Goal: Transaction & Acquisition: Purchase product/service

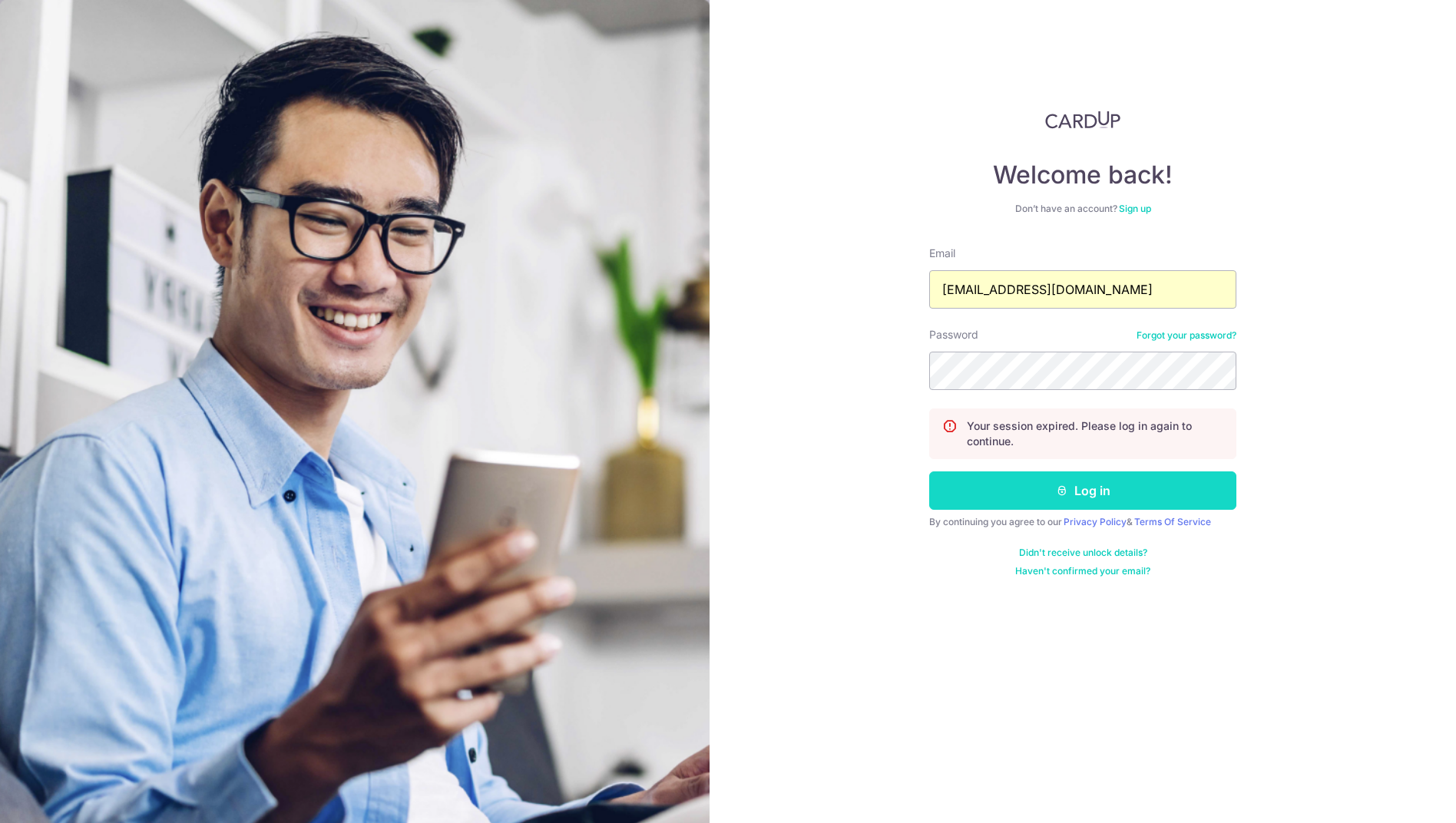
click at [1110, 486] on button "Log in" at bounding box center [1082, 491] width 307 height 38
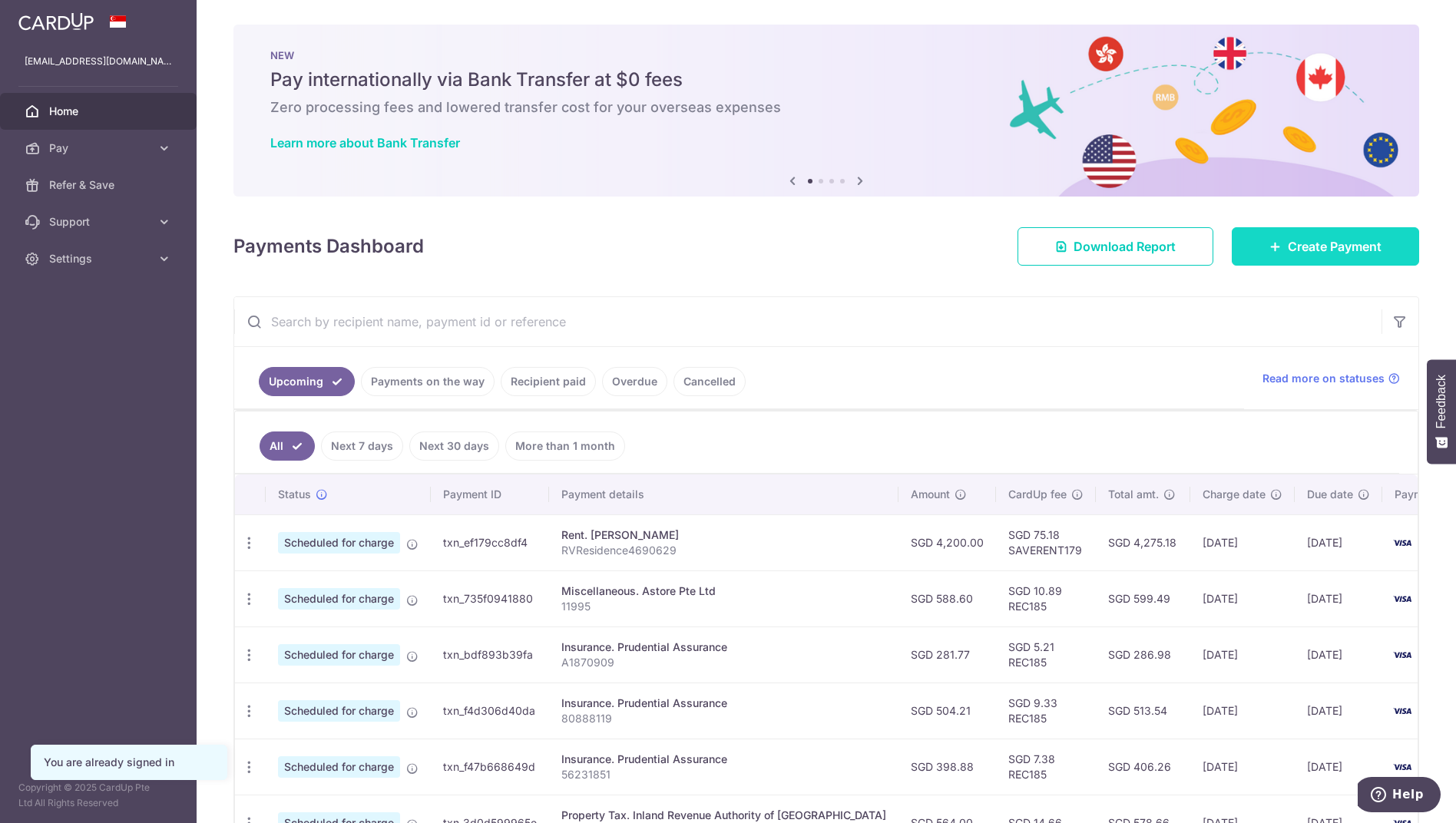
click at [1309, 239] on span "Create Payment" at bounding box center [1334, 246] width 94 height 19
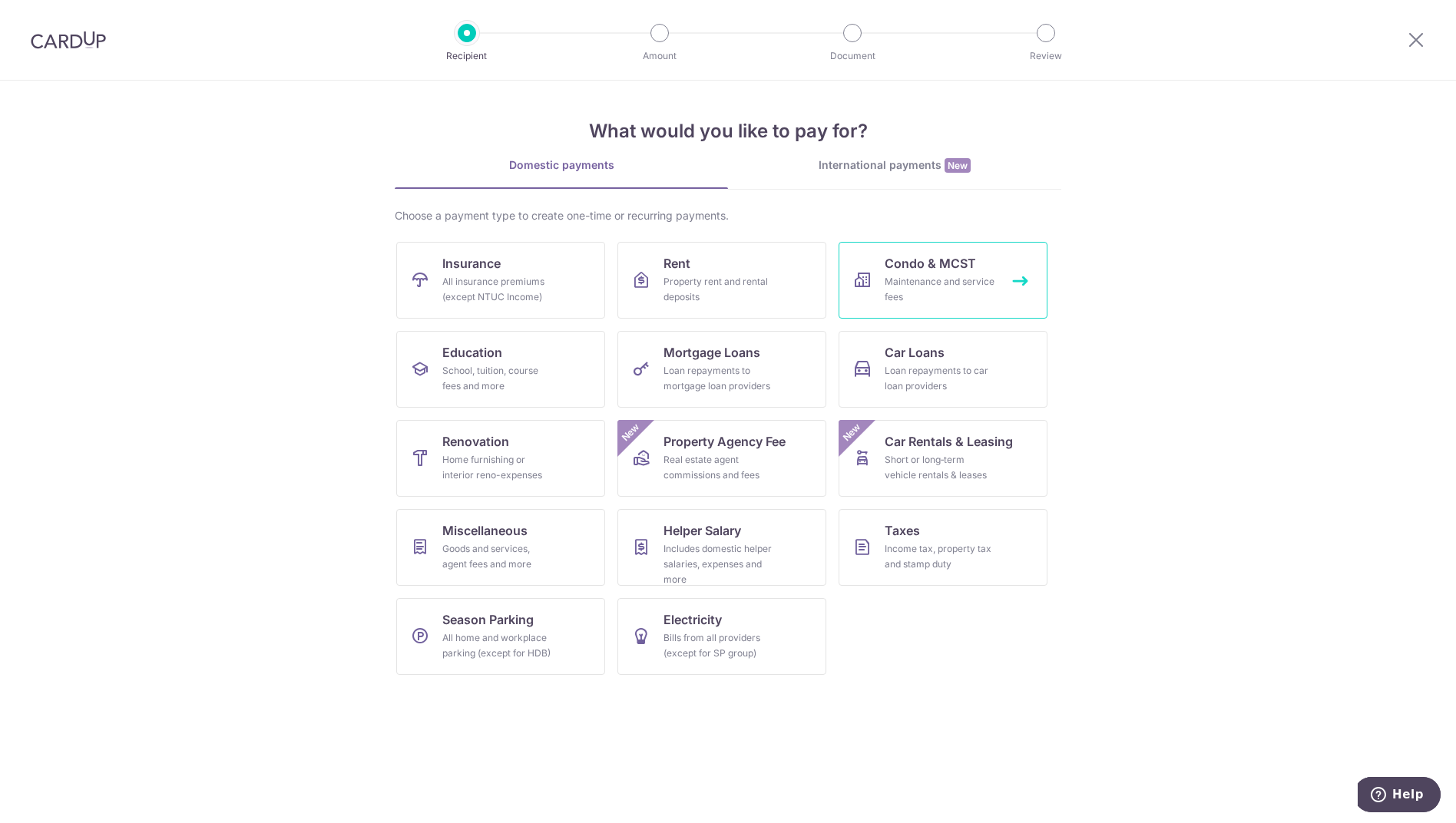
click at [986, 285] on div "Maintenance and service fees" at bounding box center [940, 289] width 111 height 31
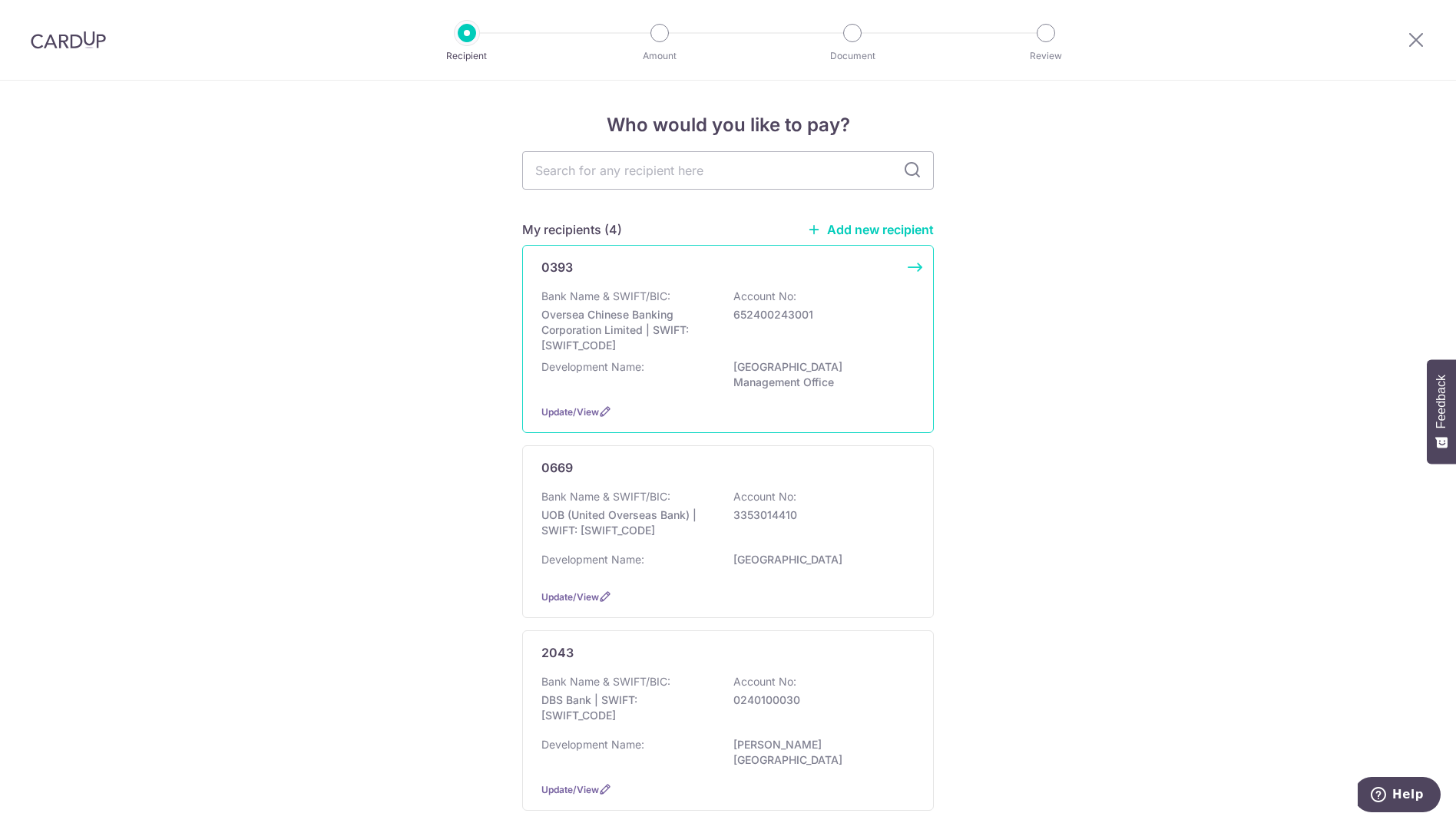
click at [630, 307] on p "Oversea Chinese Banking Corporation Limited | SWIFT: [SWIFT_CODE]" at bounding box center [627, 330] width 172 height 46
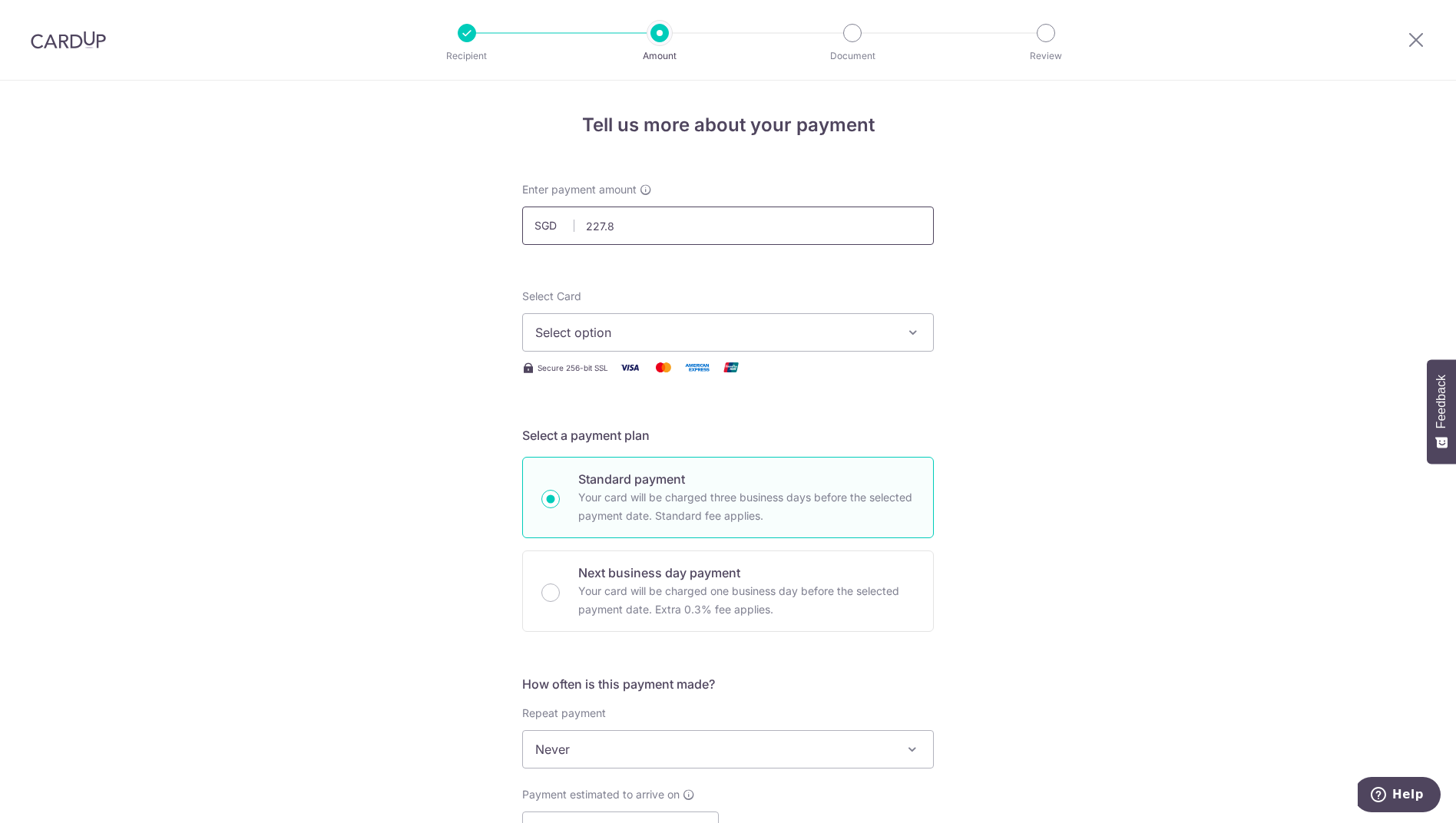
type input "227.81"
click at [631, 343] on button "Select option" at bounding box center [728, 332] width 411 height 38
drag, startPoint x: 601, startPoint y: 440, endPoint x: 738, endPoint y: 461, distance: 138.6
click at [601, 440] on span "**** 6070" at bounding box center [601, 442] width 59 height 19
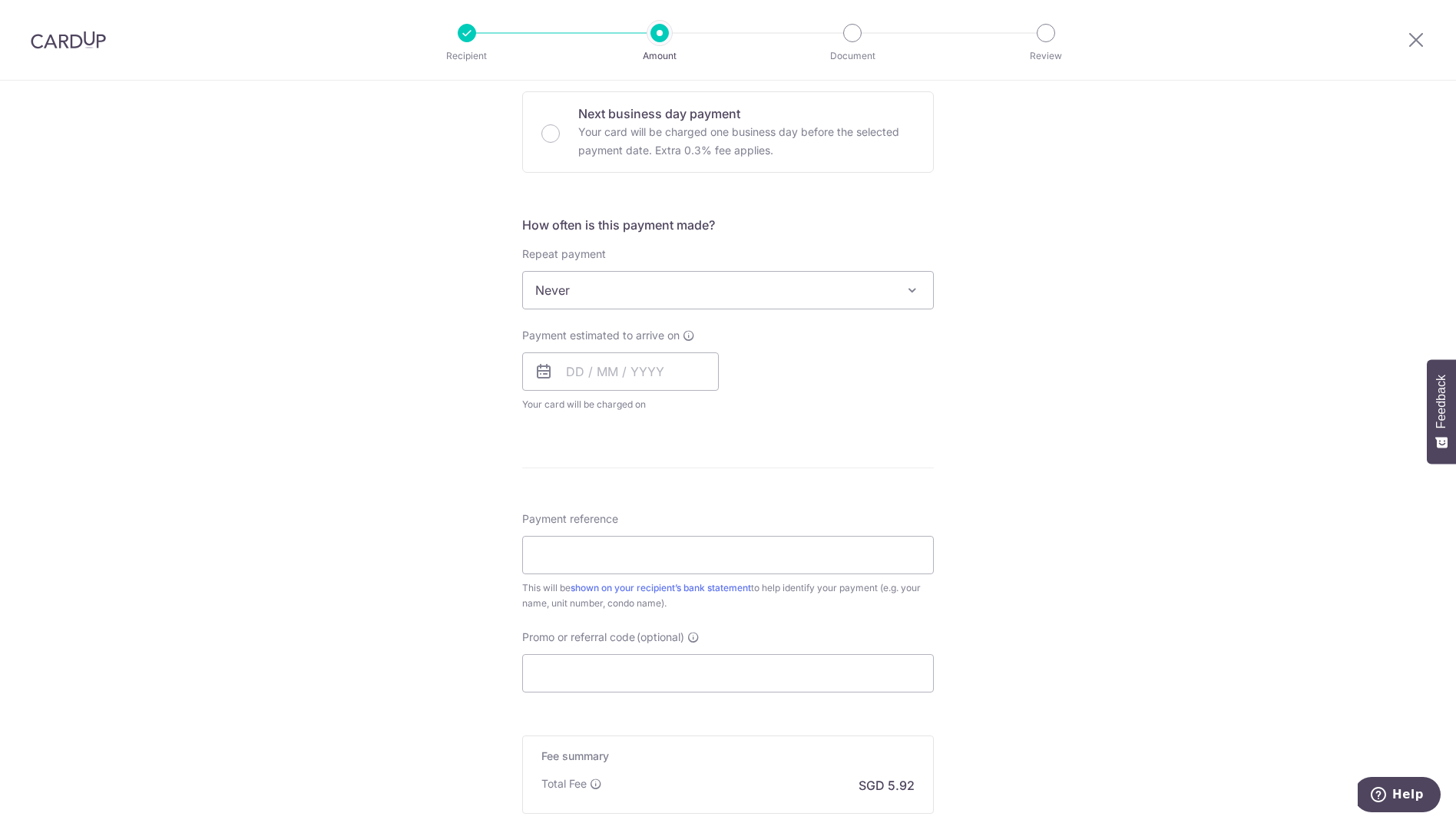
scroll to position [460, 0]
click at [570, 372] on input "text" at bounding box center [620, 370] width 196 height 38
click at [587, 507] on link "8" at bounding box center [584, 510] width 24 height 24
type input "[DATE]"
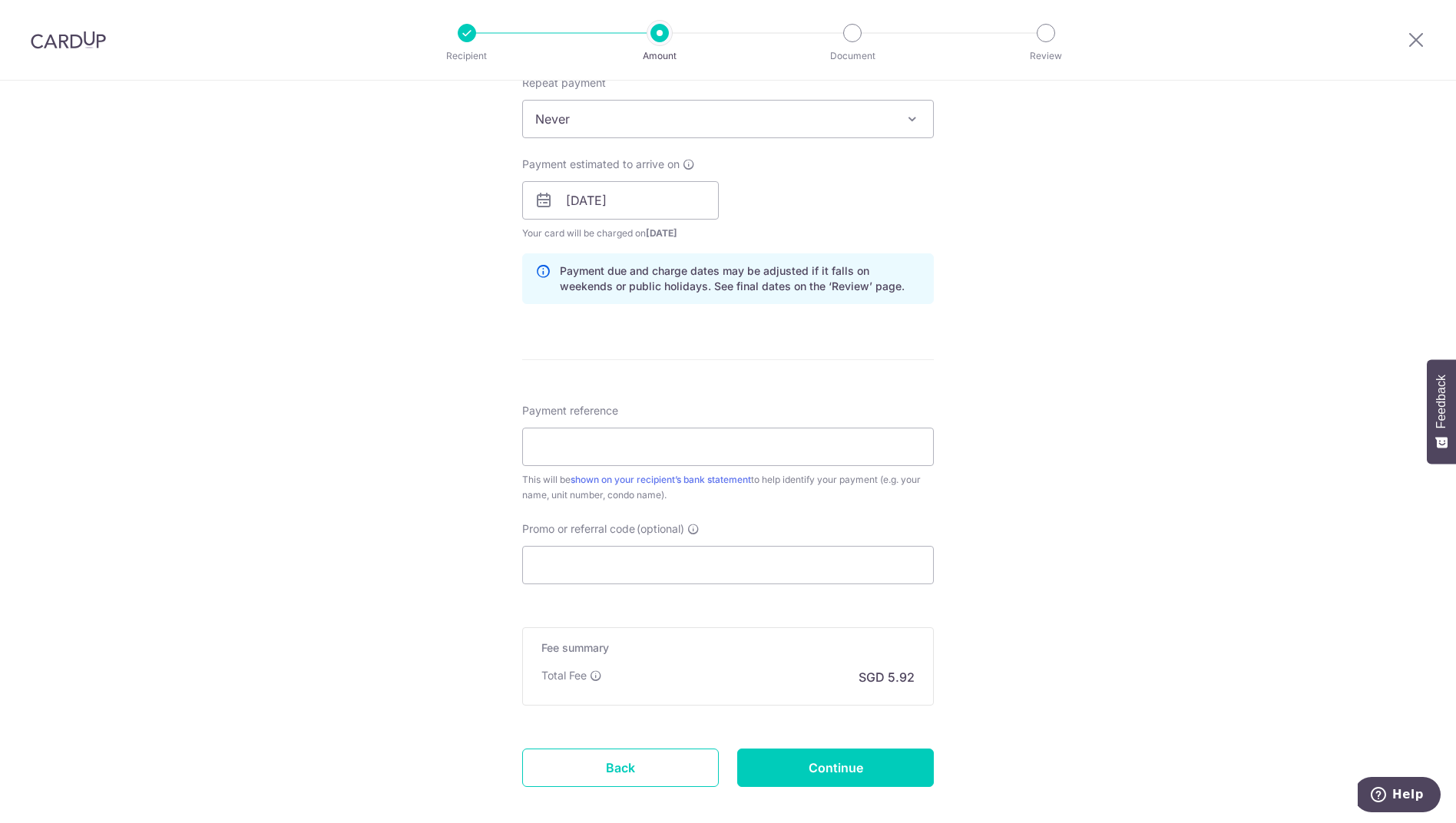
scroll to position [691, 0]
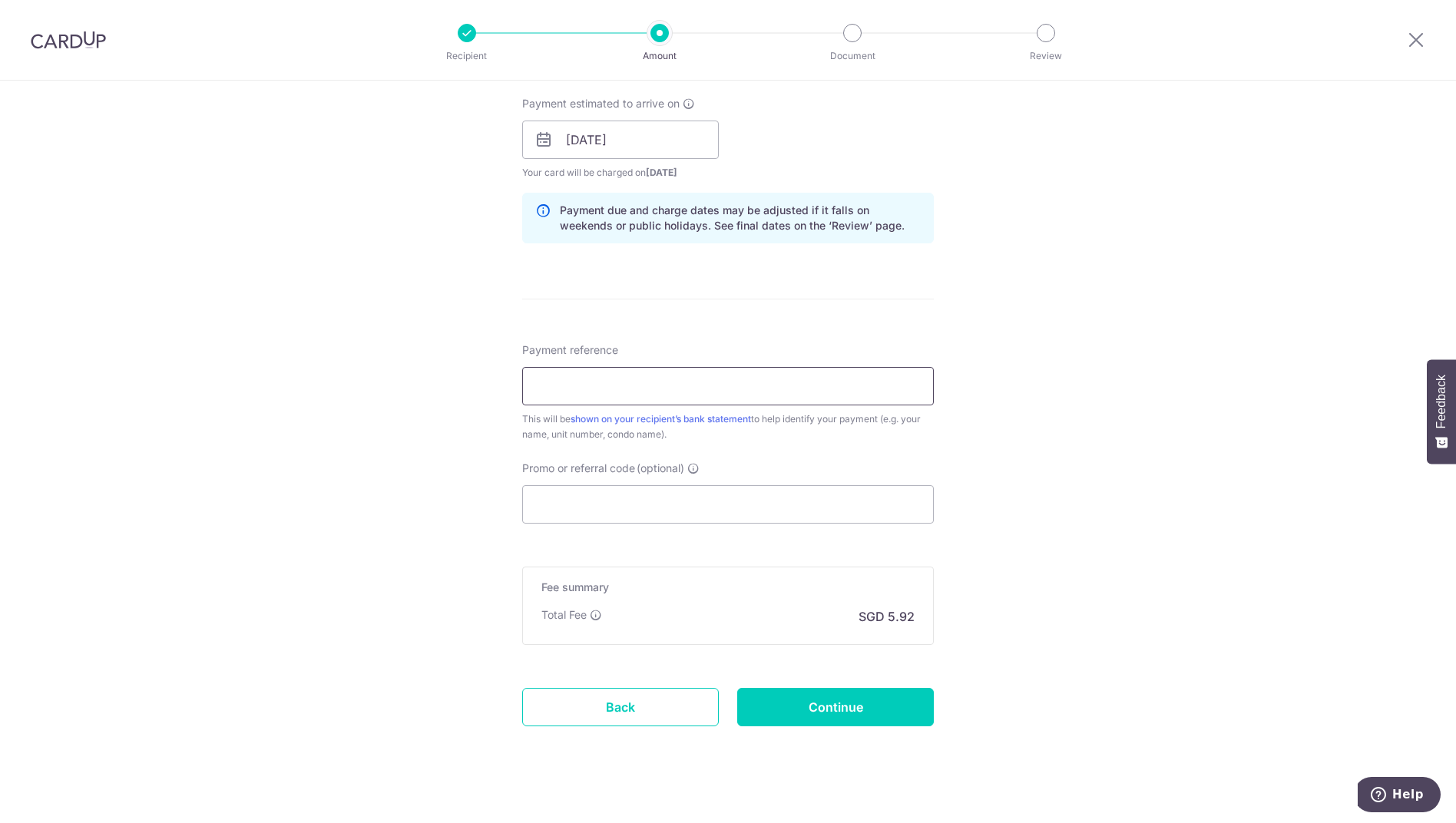
click at [629, 380] on input "Payment reference" at bounding box center [728, 385] width 411 height 38
type input "02-34"
drag, startPoint x: 630, startPoint y: 522, endPoint x: 650, endPoint y: 488, distance: 39.4
click at [630, 522] on input "Promo or referral code (optional)" at bounding box center [728, 504] width 411 height 38
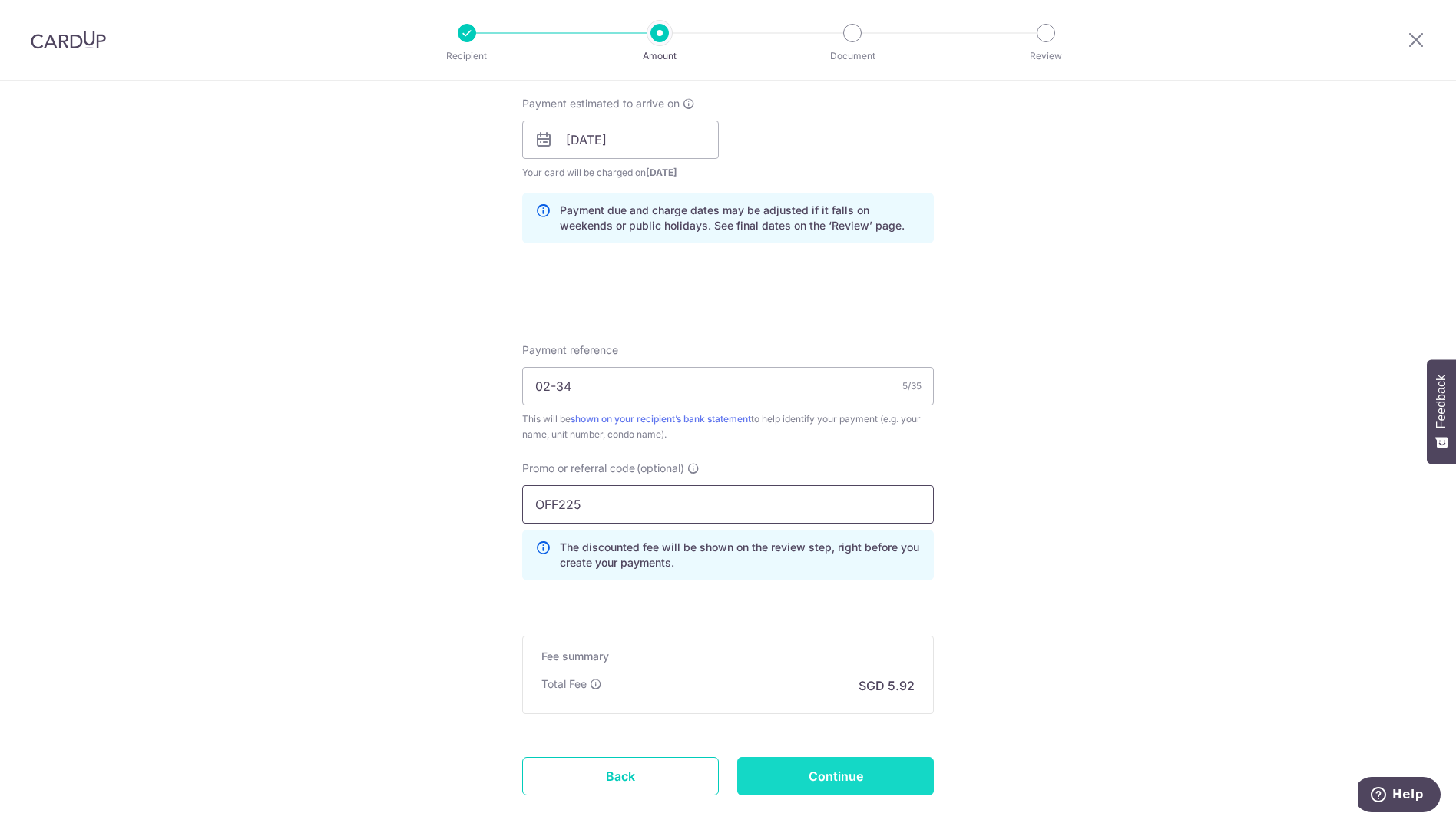
type input "OFF225"
click at [784, 776] on input "Continue" at bounding box center [835, 776] width 196 height 38
type input "Create Schedule"
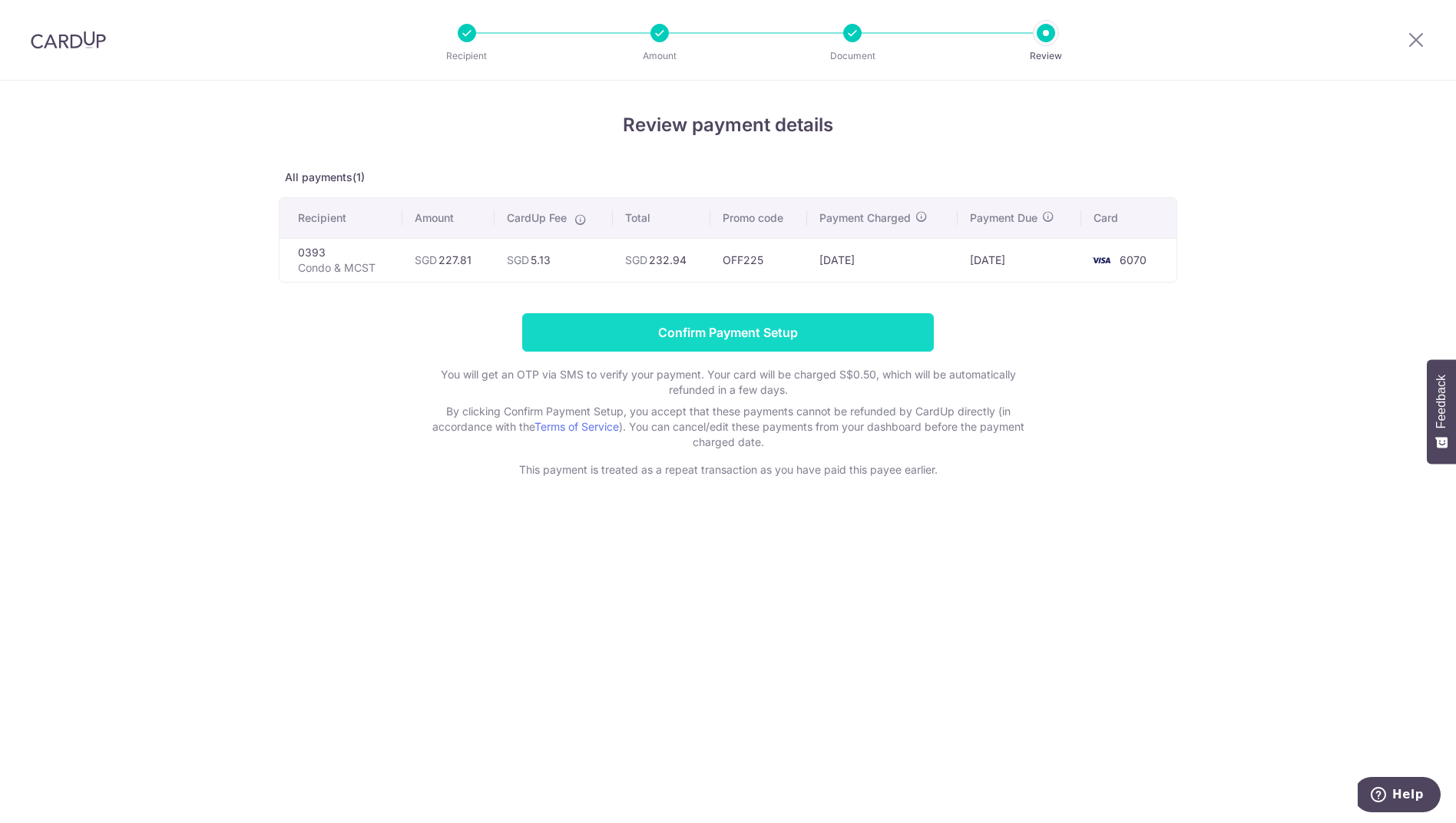
click at [694, 338] on input "Confirm Payment Setup" at bounding box center [728, 332] width 411 height 38
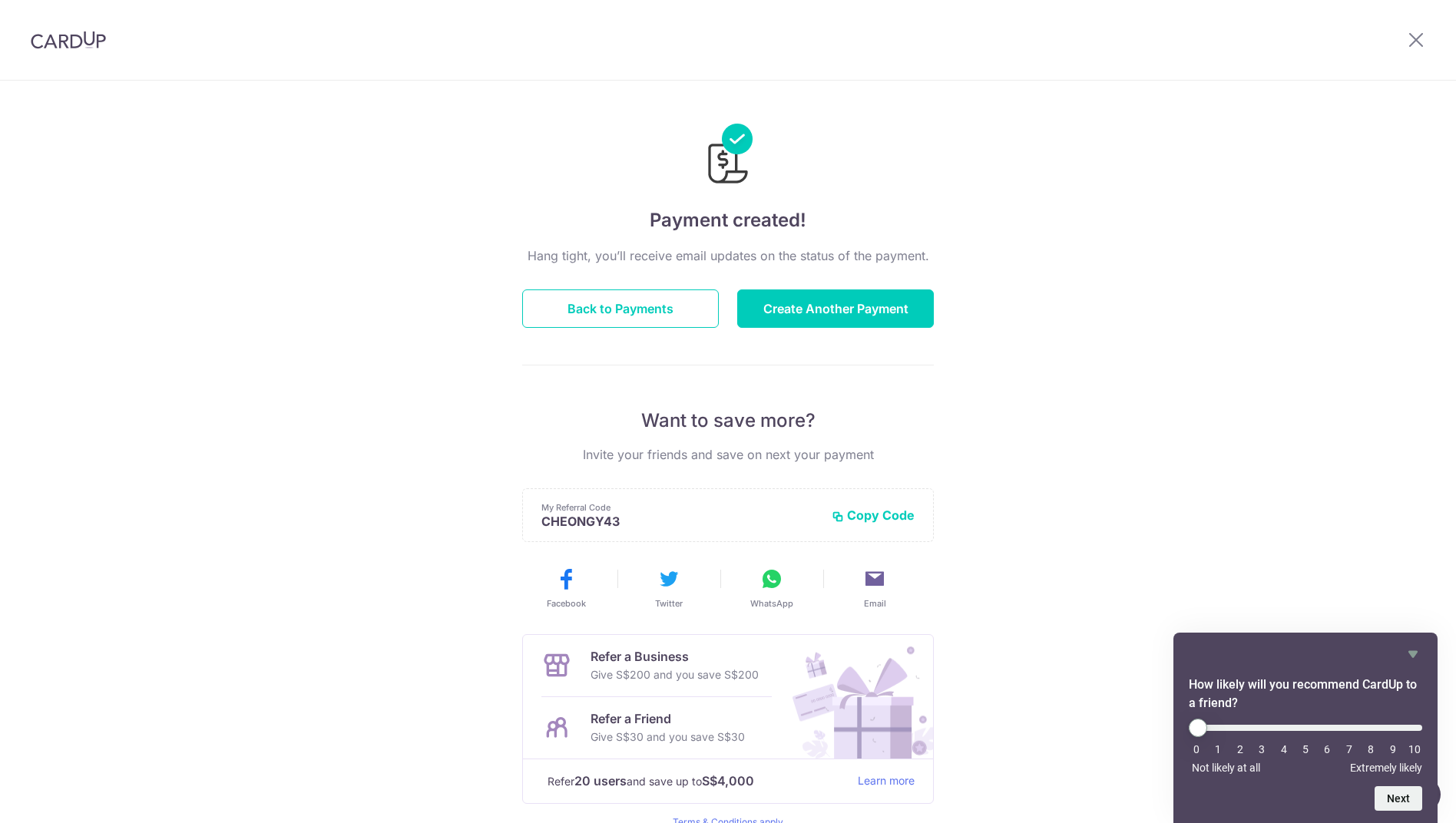
click at [94, 566] on div "Payment created! Hang tight, you’ll receive email updates on the status of the …" at bounding box center [728, 491] width 1456 height 820
click at [1174, 317] on div "Payment created! Hang tight, you’ll receive email updates on the status of the …" at bounding box center [728, 491] width 1456 height 820
click at [221, 605] on div "Payment created! Hang tight, you’ll receive email updates on the status of the …" at bounding box center [728, 491] width 1456 height 820
